Goal: Task Accomplishment & Management: Manage account settings

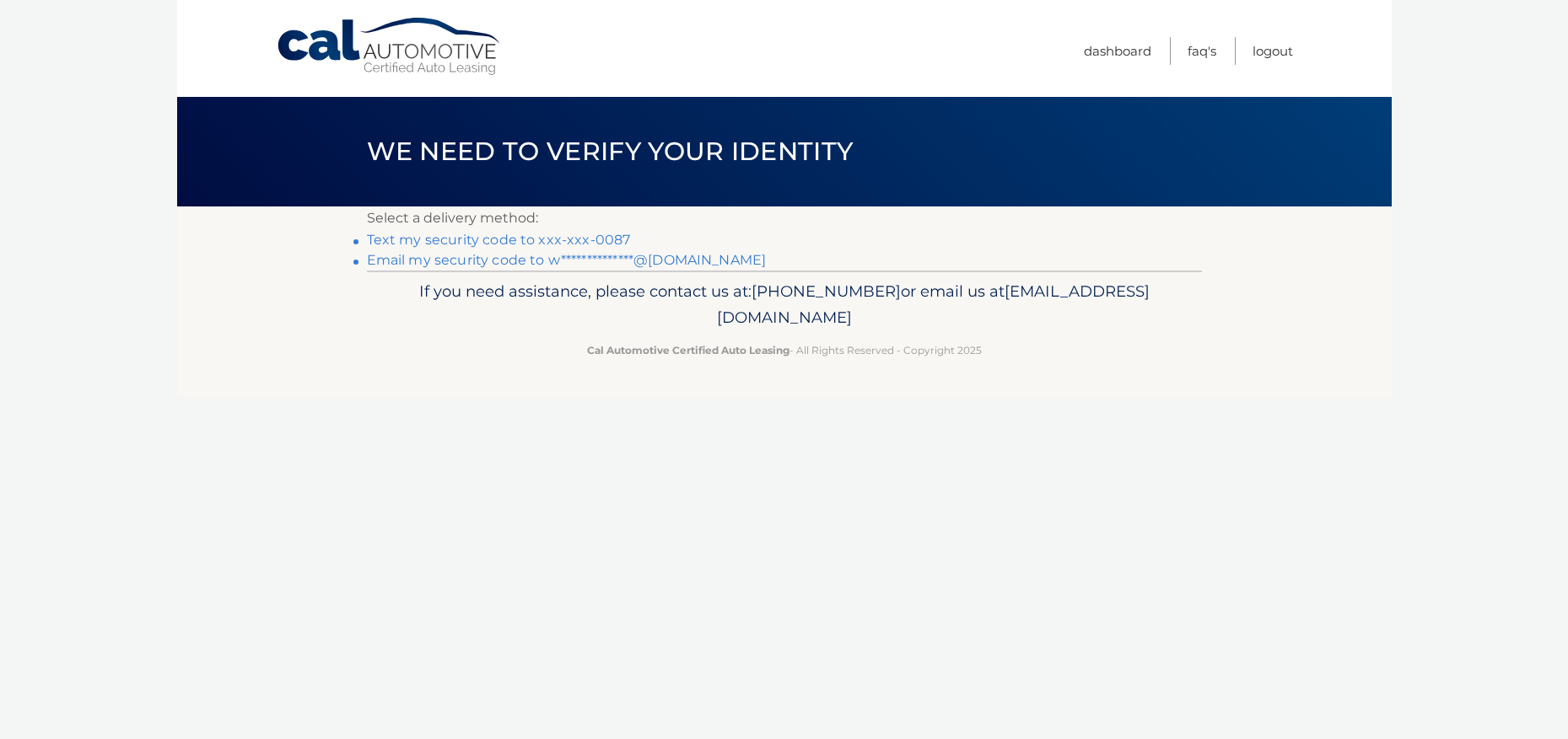
click at [445, 238] on link "Text my security code to xxx-xxx-0087" at bounding box center [498, 240] width 264 height 16
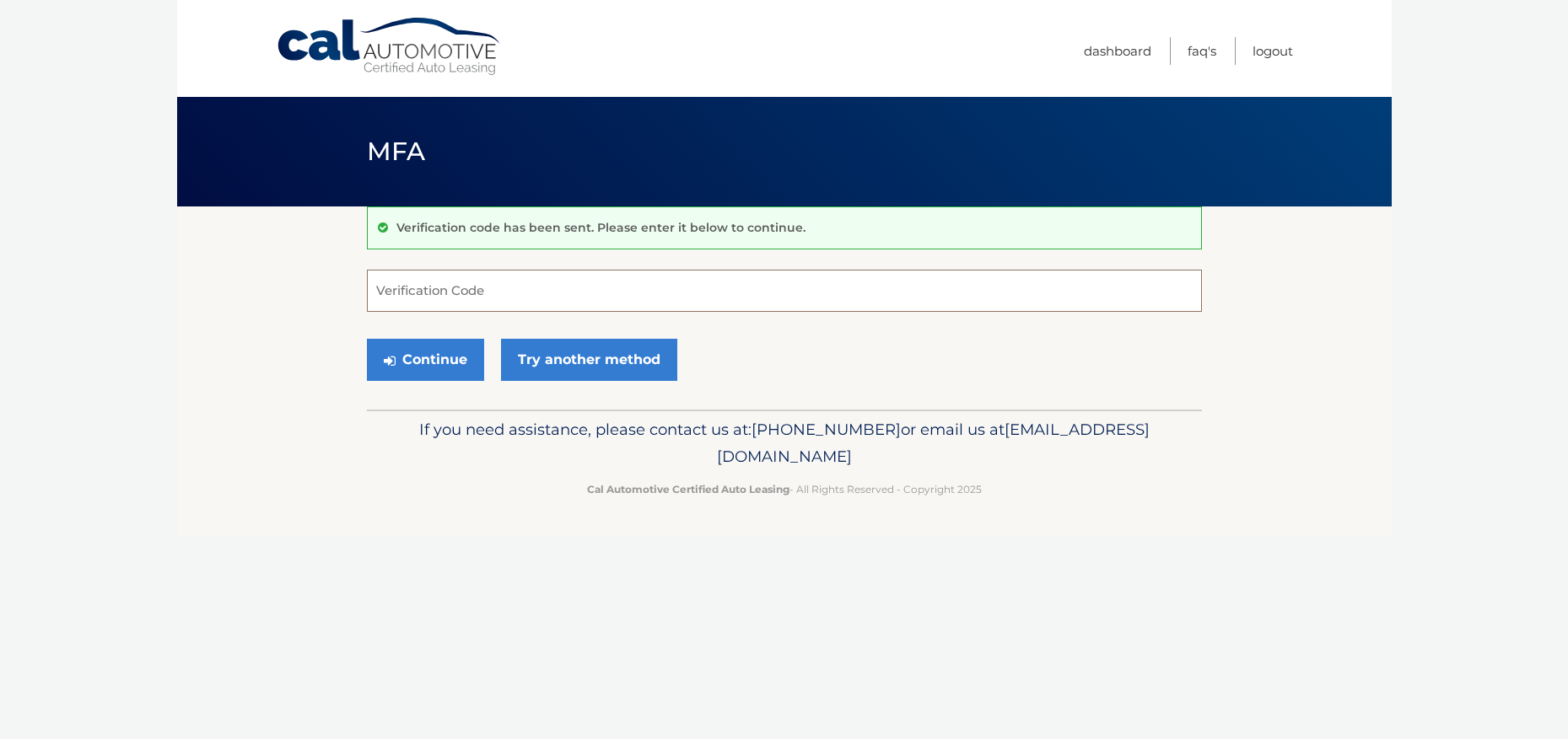
click at [460, 290] on input "Verification Code" at bounding box center [784, 291] width 835 height 42
type input "545621"
click at [439, 348] on button "Continue" at bounding box center [425, 360] width 117 height 42
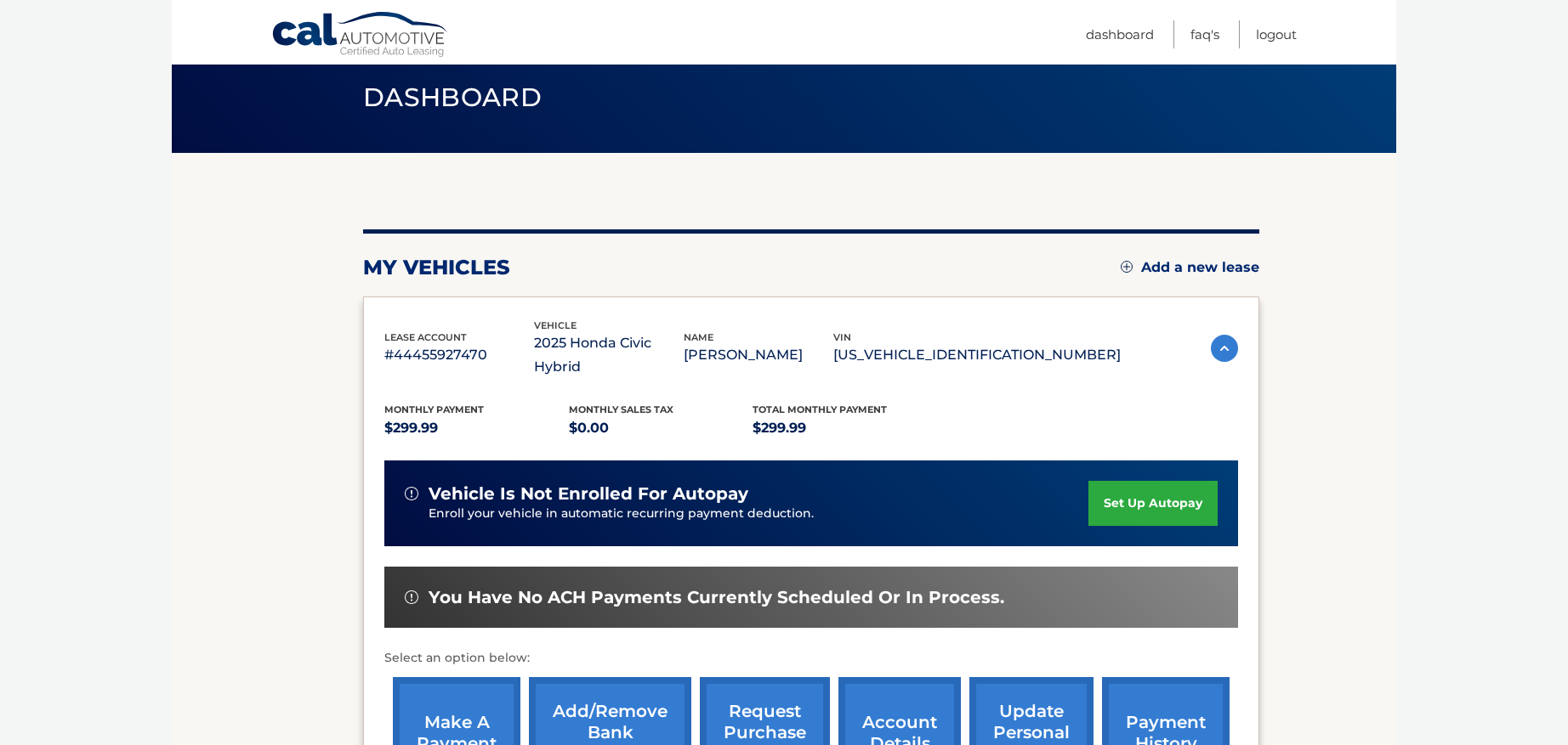
scroll to position [85, 0]
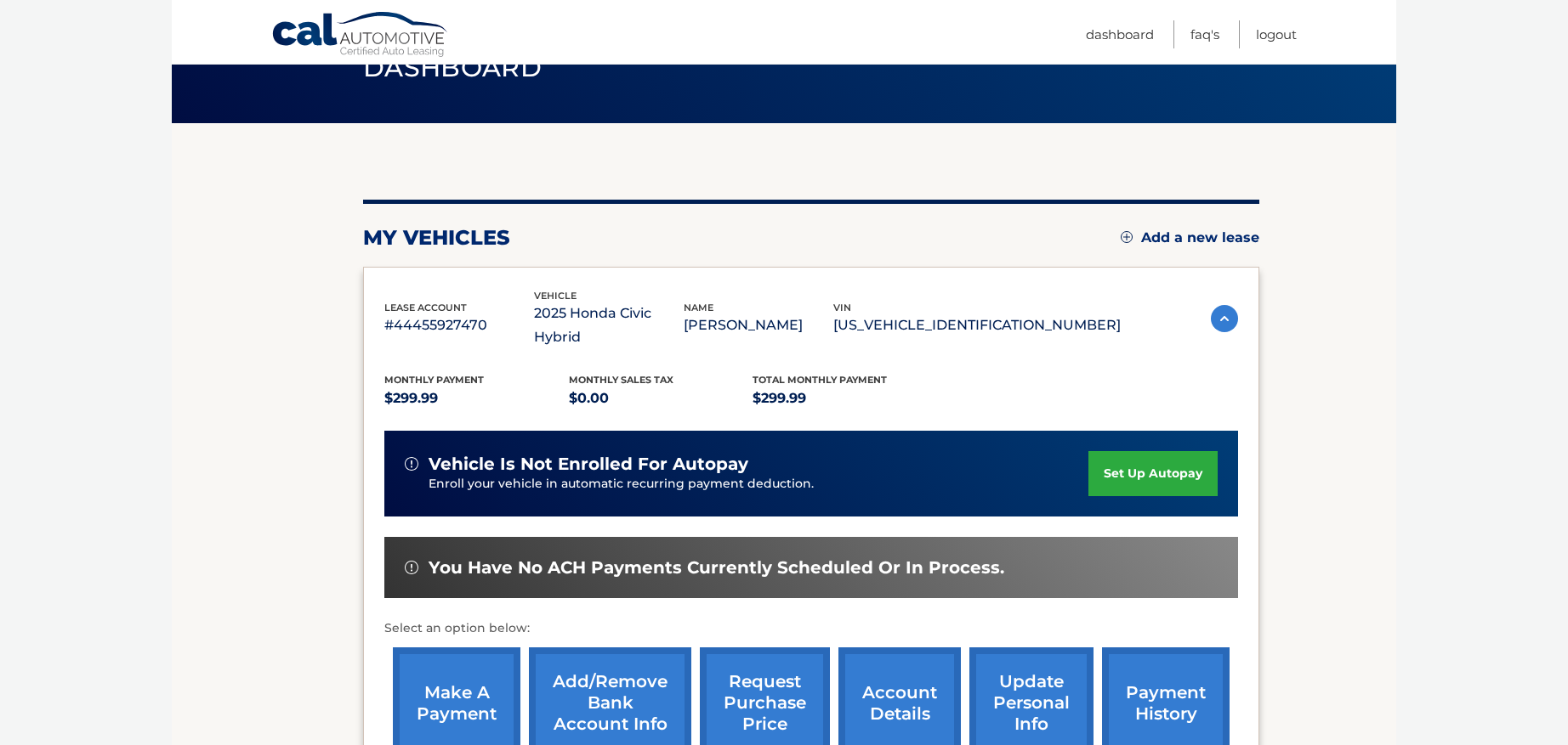
click at [445, 671] on link "make a payment" at bounding box center [456, 703] width 127 height 111
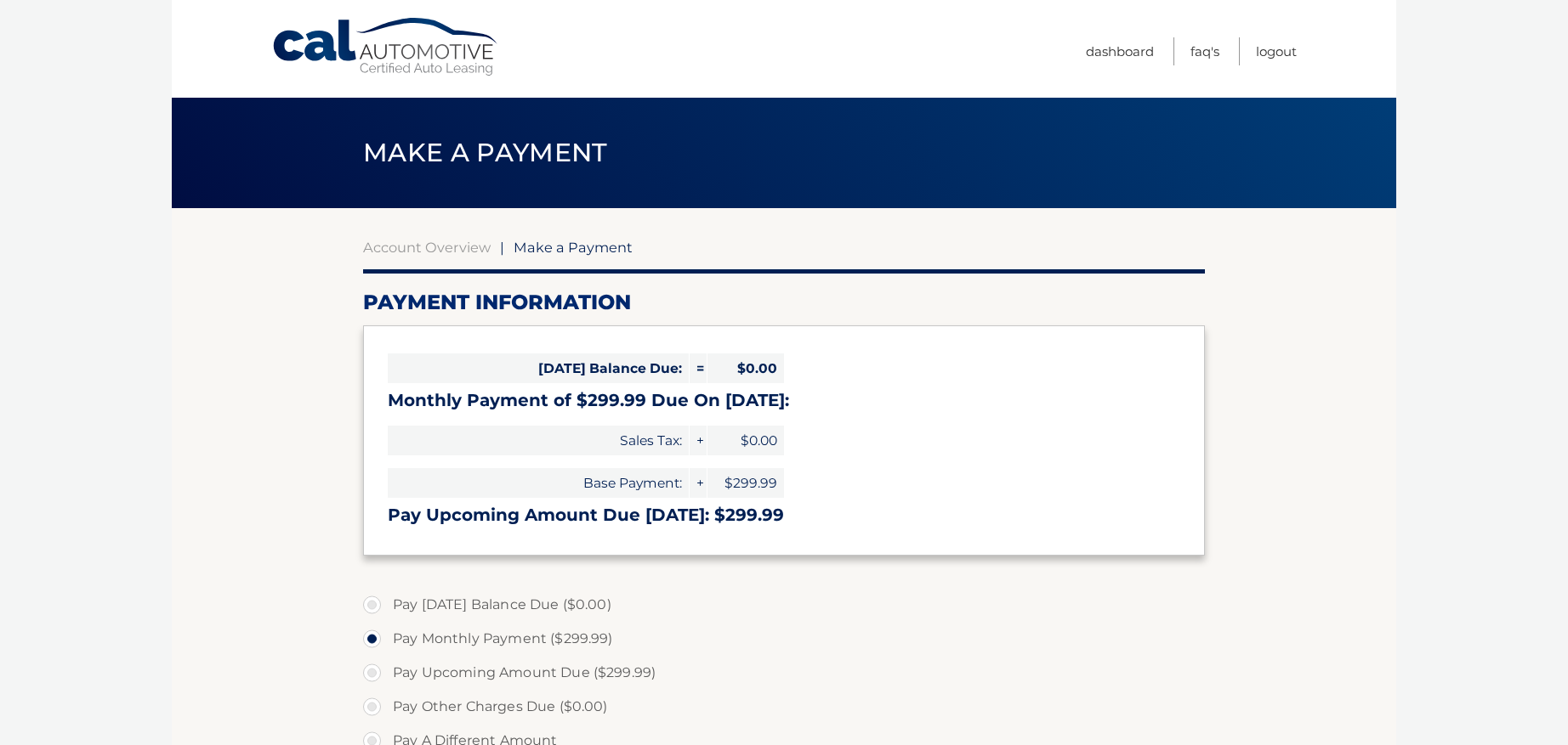
select select "ZjQ1OGM5ZjctYjhhZi00NDNmLTgyNGUtN2U3NTIzYzI2NzY1"
drag, startPoint x: 1347, startPoint y: 10, endPoint x: 1011, endPoint y: 613, distance: 690.3
click at [1011, 613] on label "Pay Today's Balance Due ($0.00)" at bounding box center [784, 605] width 841 height 34
